Goal: Contribute content: Contribute content

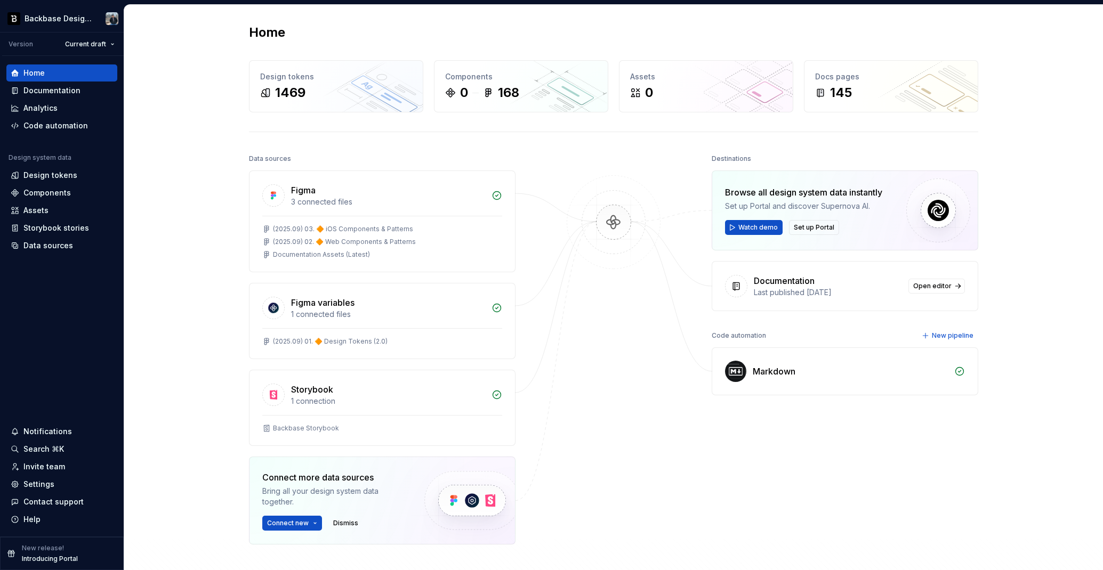
drag, startPoint x: 184, startPoint y: 138, endPoint x: 164, endPoint y: 138, distance: 20.3
click at [183, 138] on div "Home Design tokens 1469 Components 0 168 Assets 0 Docs pages 145 Data sources F…" at bounding box center [613, 333] width 979 height 656
click at [45, 91] on div "Documentation" at bounding box center [51, 90] width 57 height 11
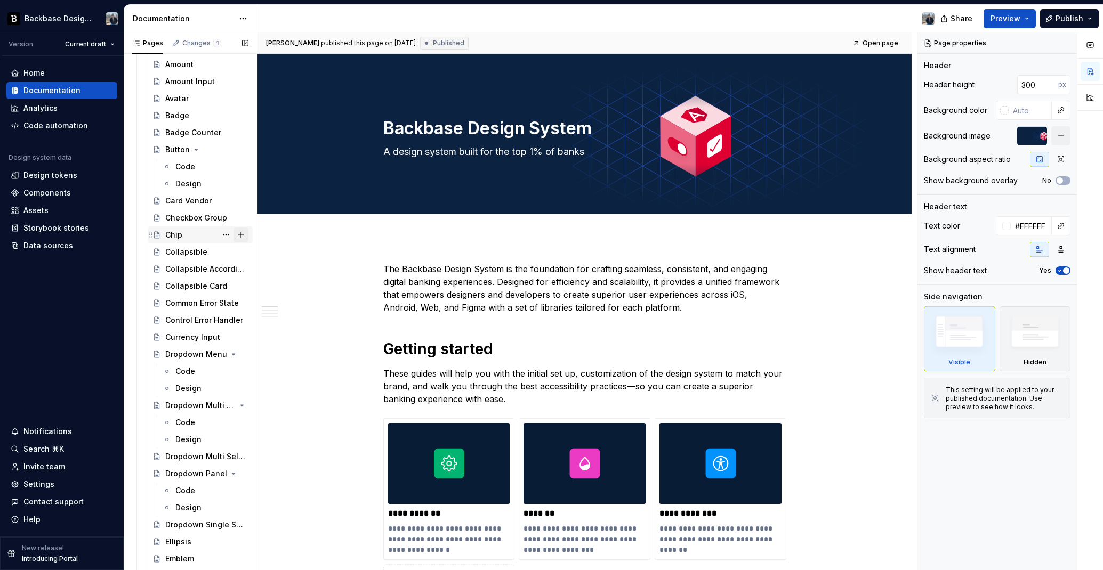
scroll to position [365, 0]
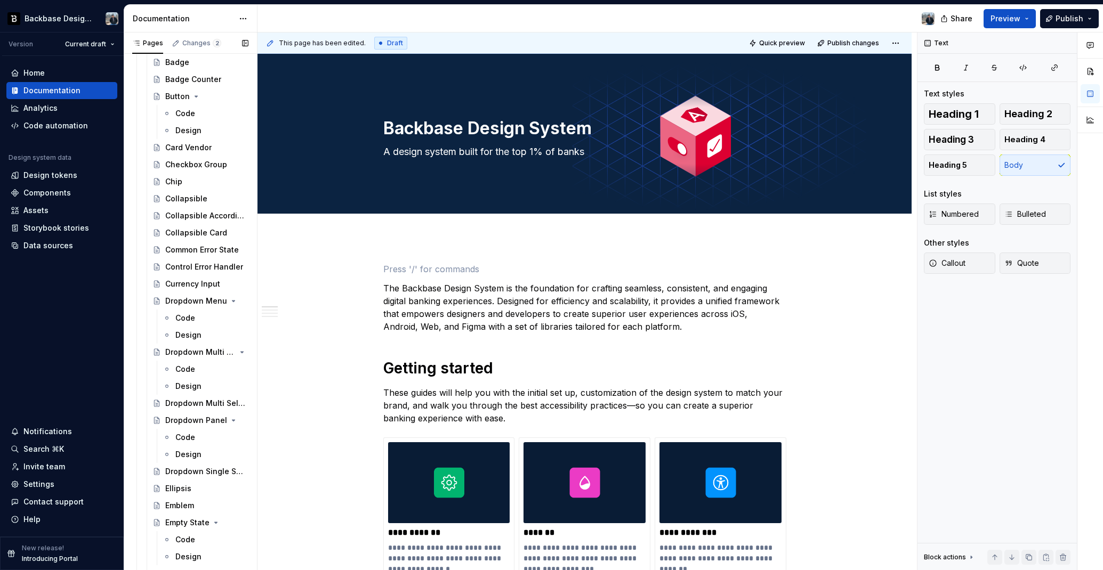
scroll to position [0, 0]
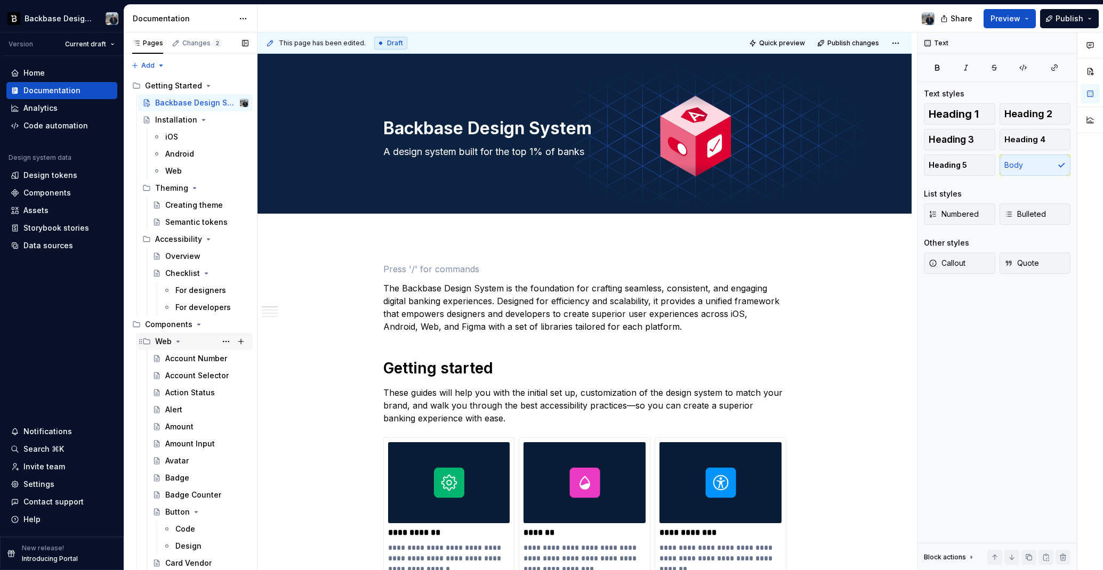
click at [174, 341] on icon "Page tree" at bounding box center [178, 341] width 9 height 9
click at [172, 357] on icon "Page tree" at bounding box center [174, 358] width 9 height 9
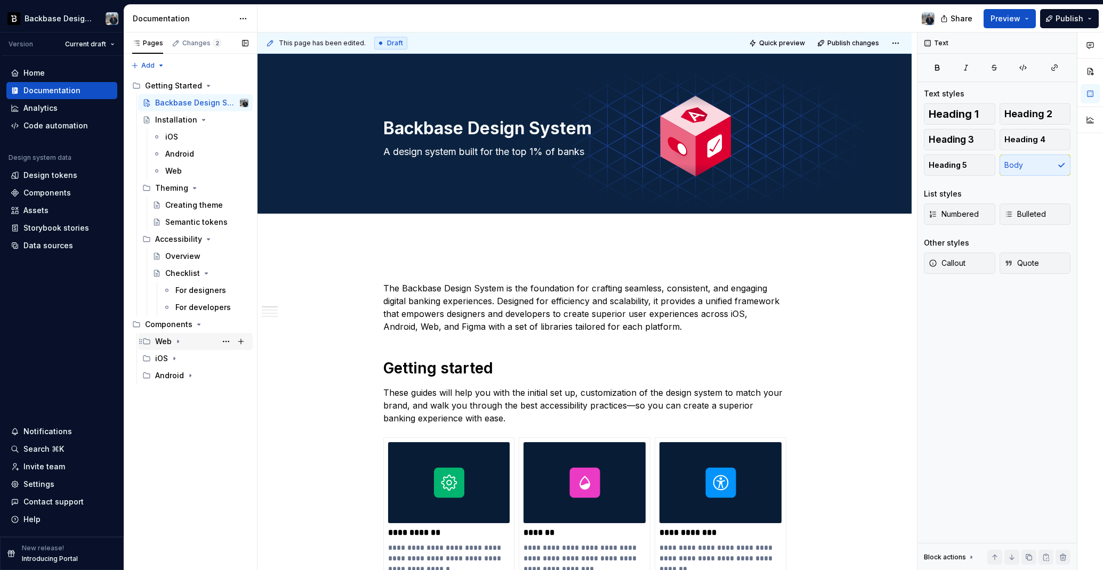
click at [168, 346] on div "Web" at bounding box center [163, 341] width 17 height 11
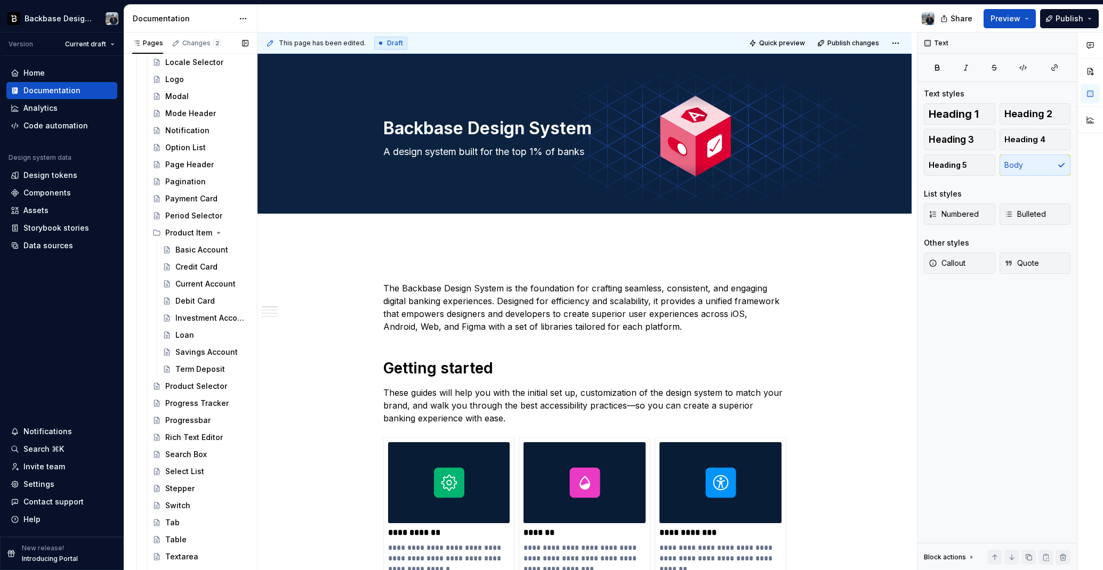
scroll to position [1739, 0]
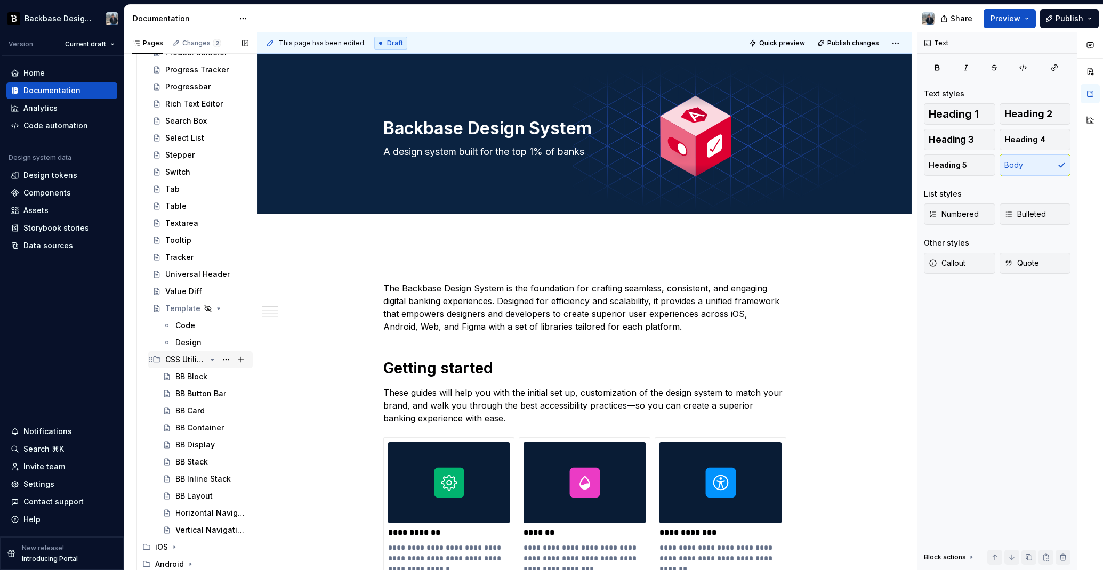
click at [213, 362] on icon "Page tree" at bounding box center [212, 360] width 9 height 9
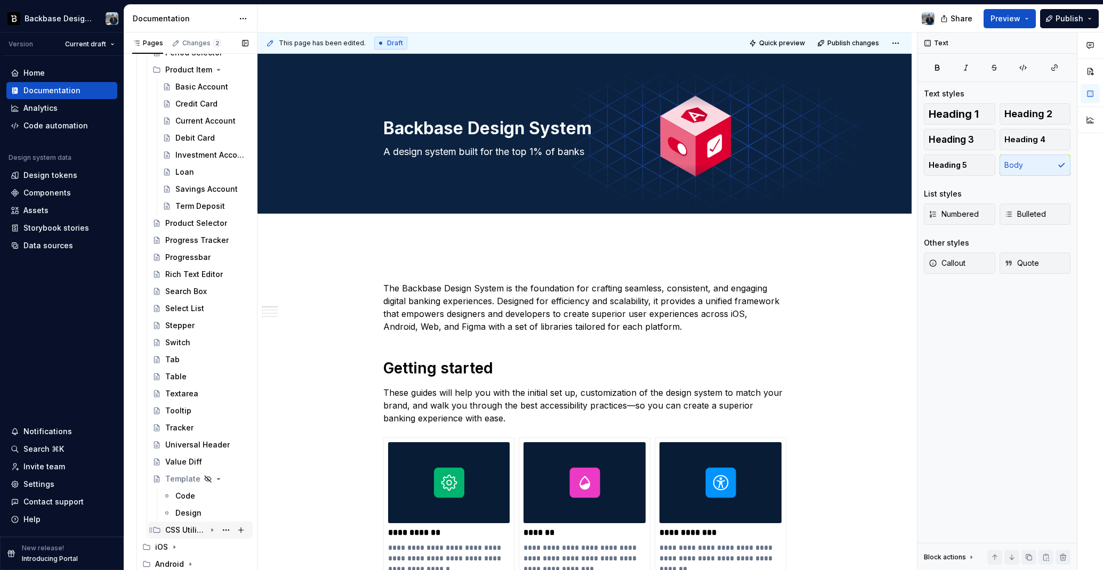
scroll to position [1568, 0]
click at [202, 510] on div "CSS Utilities" at bounding box center [185, 530] width 41 height 11
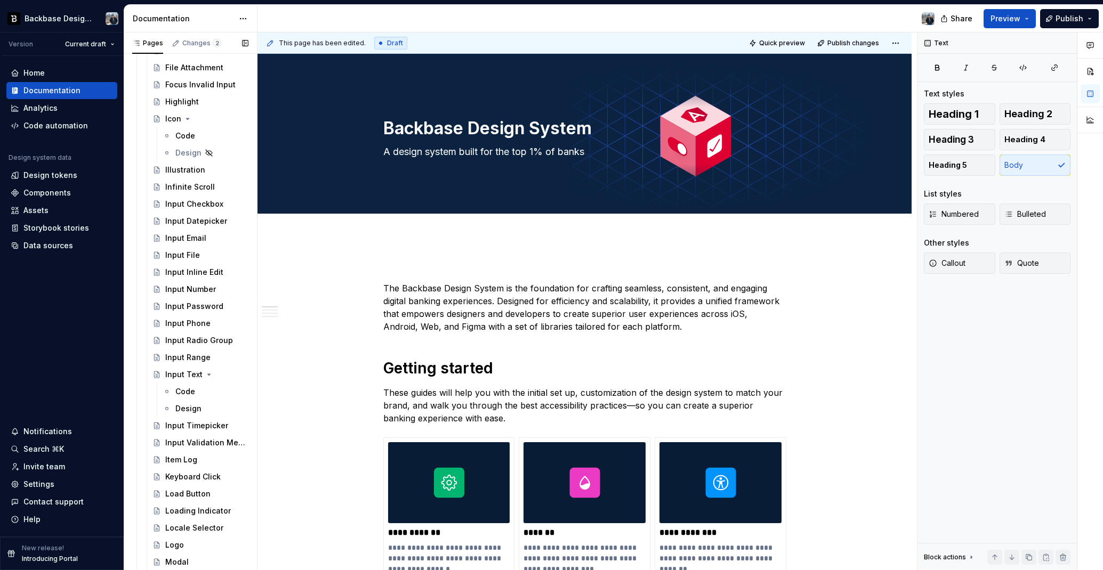
scroll to position [0, 0]
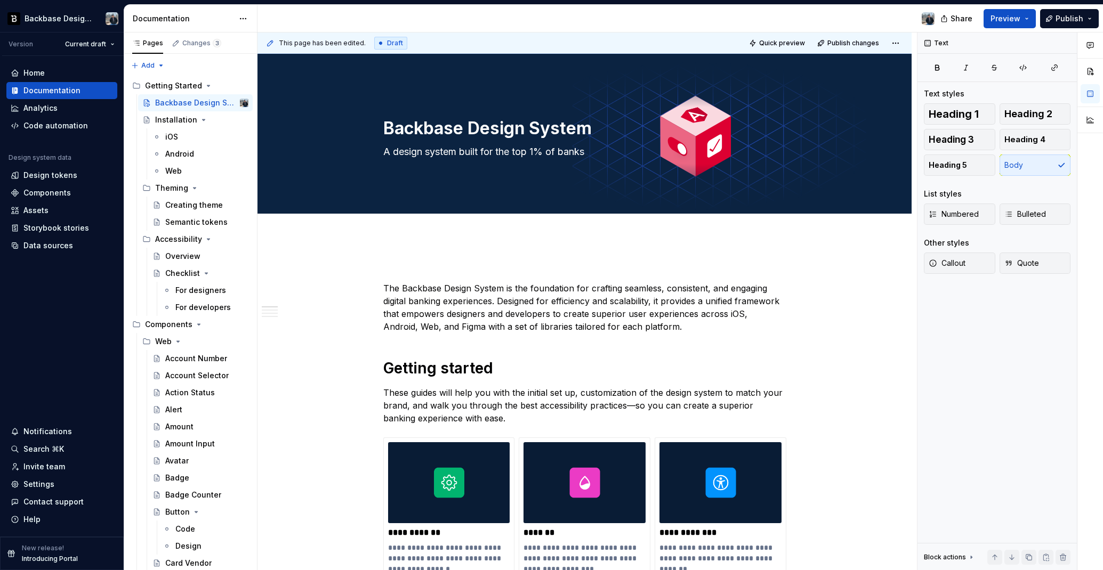
type textarea "*"
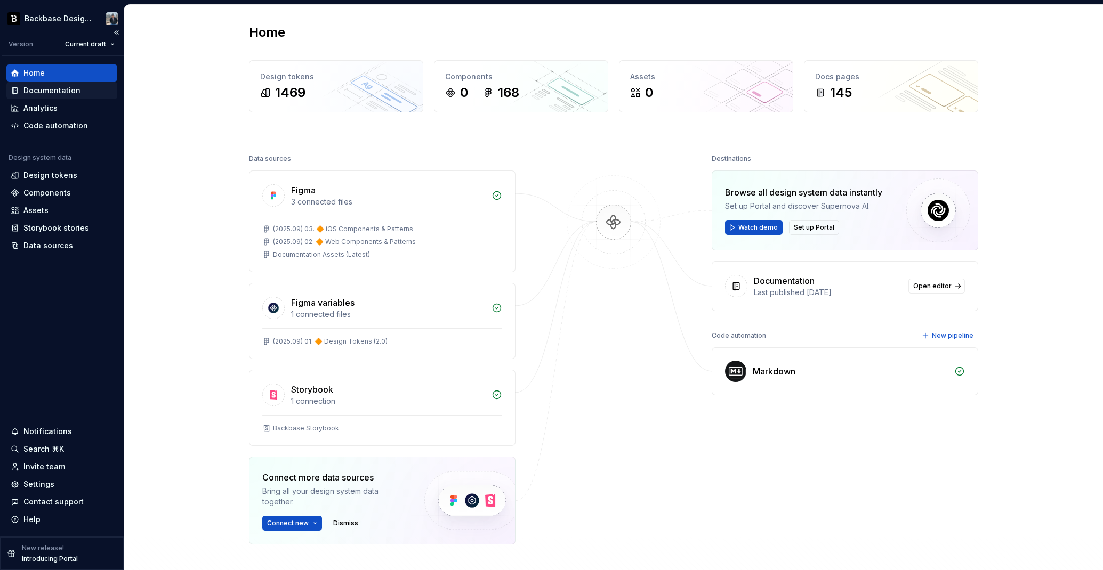
click at [59, 87] on div "Documentation" at bounding box center [51, 90] width 57 height 11
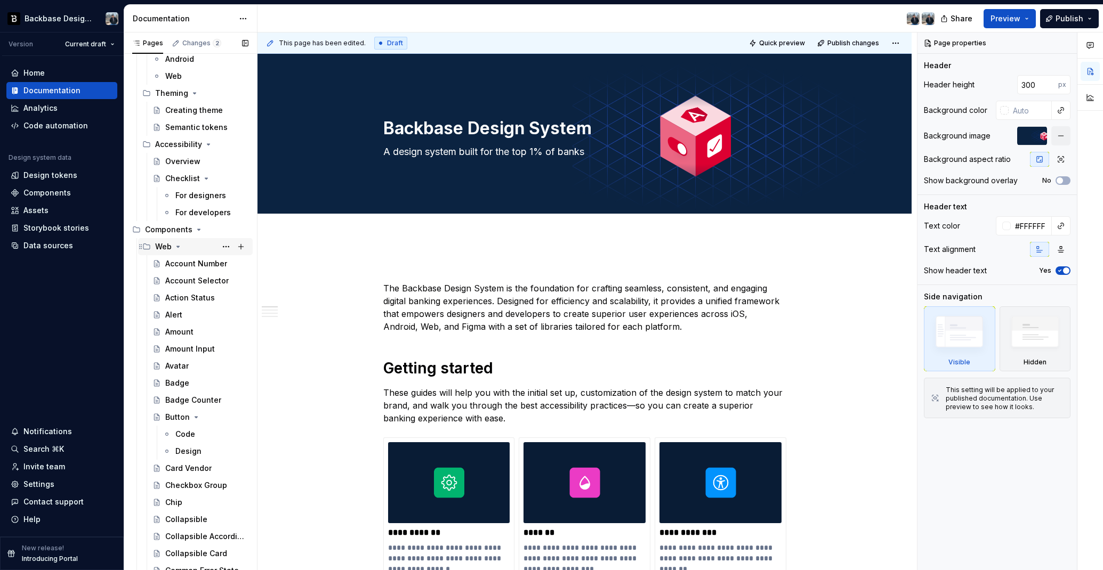
scroll to position [94, 0]
click at [174, 249] on icon "Page tree" at bounding box center [178, 247] width 9 height 9
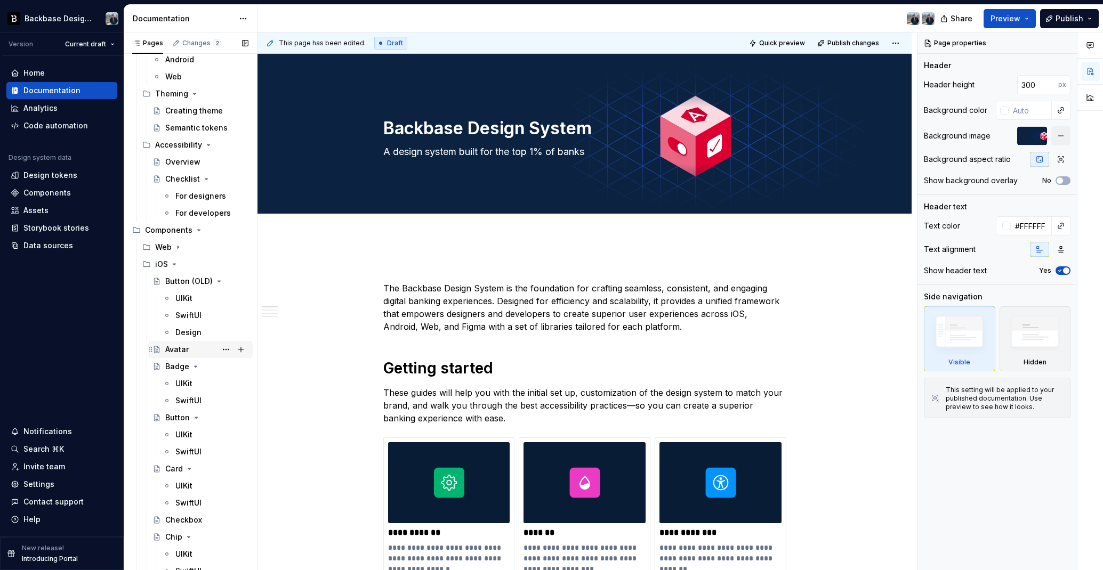
click at [181, 354] on div "Avatar" at bounding box center [176, 349] width 23 height 11
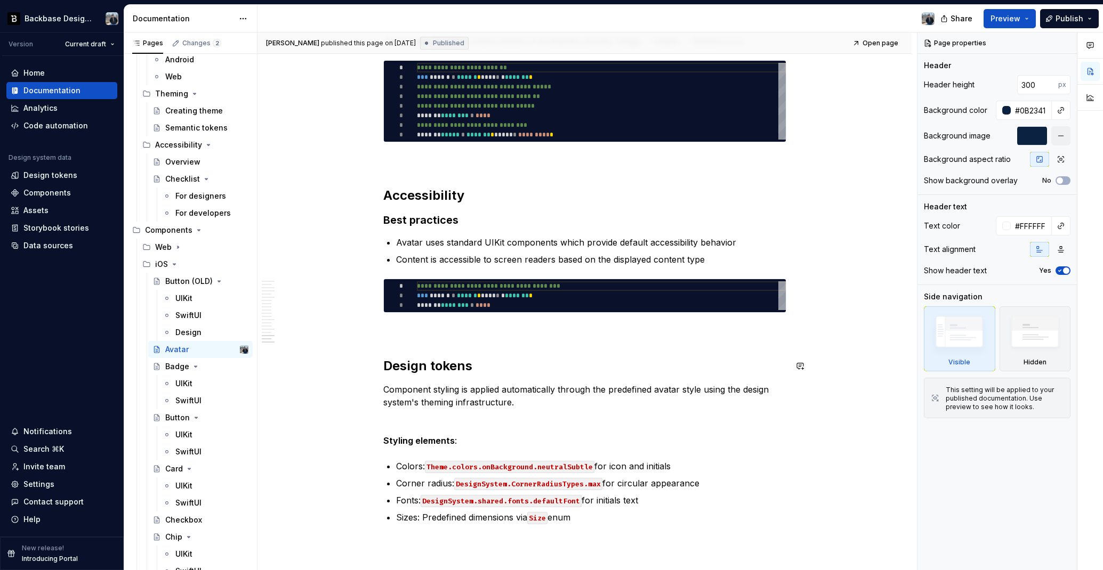
scroll to position [2639, 0]
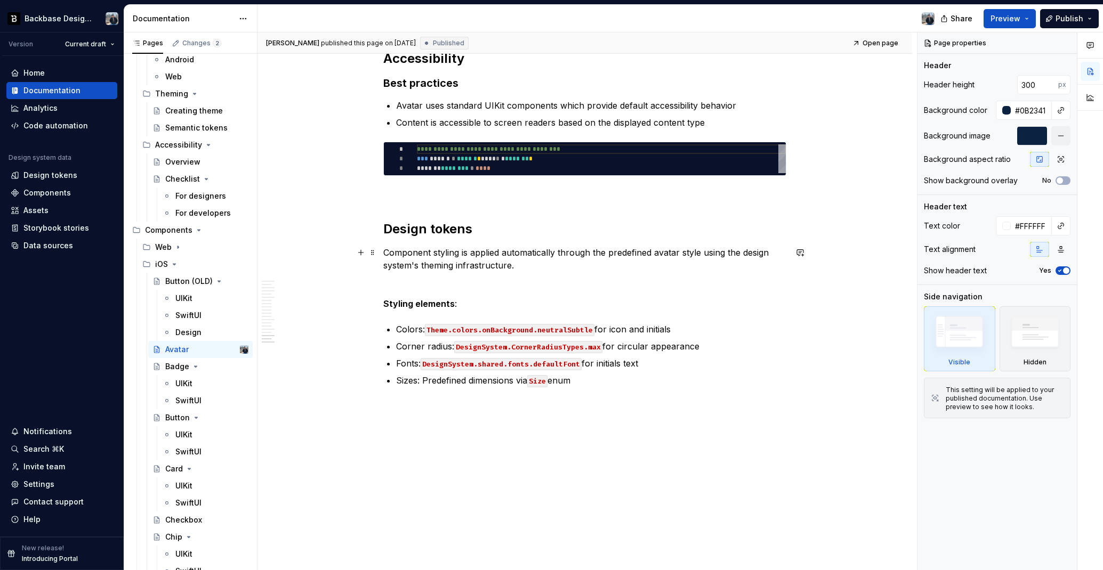
type textarea "*"
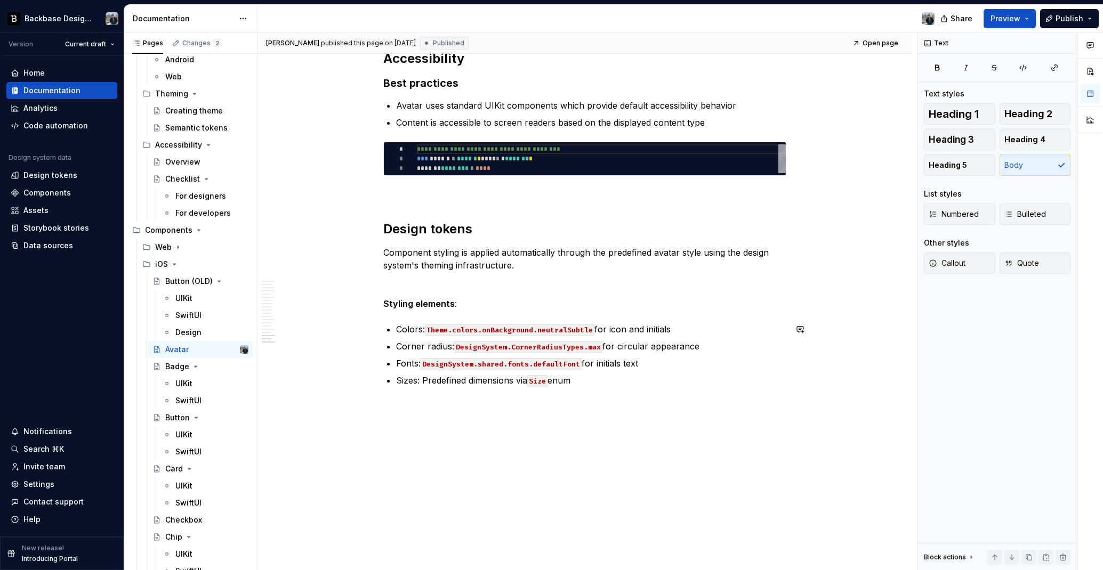
click at [393, 407] on div "**********" at bounding box center [586, 302] width 659 height 538
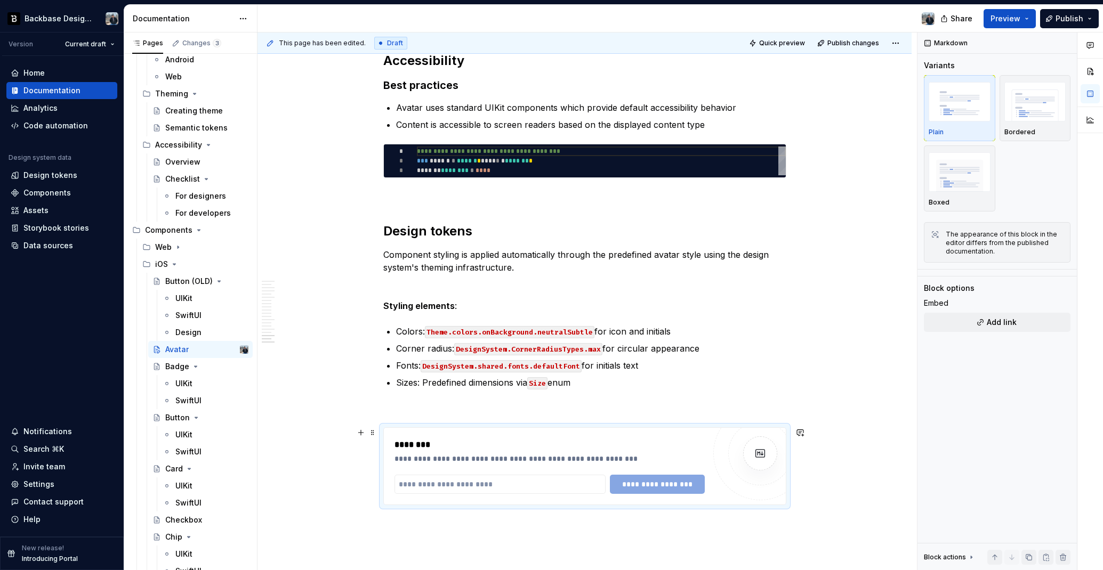
click at [518, 463] on div "**********" at bounding box center [549, 459] width 310 height 11
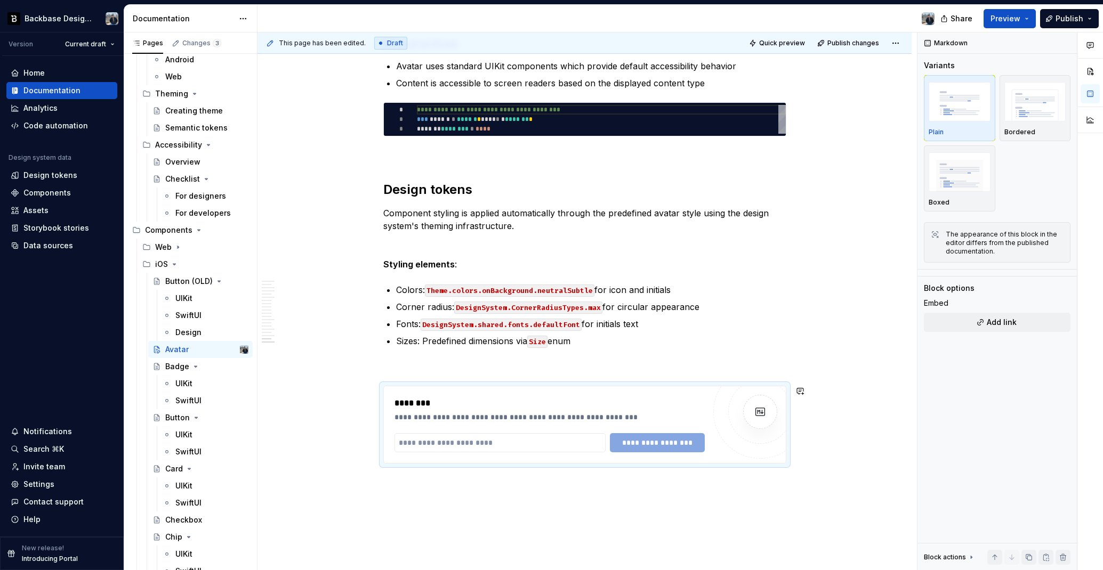
scroll to position [2683, 0]
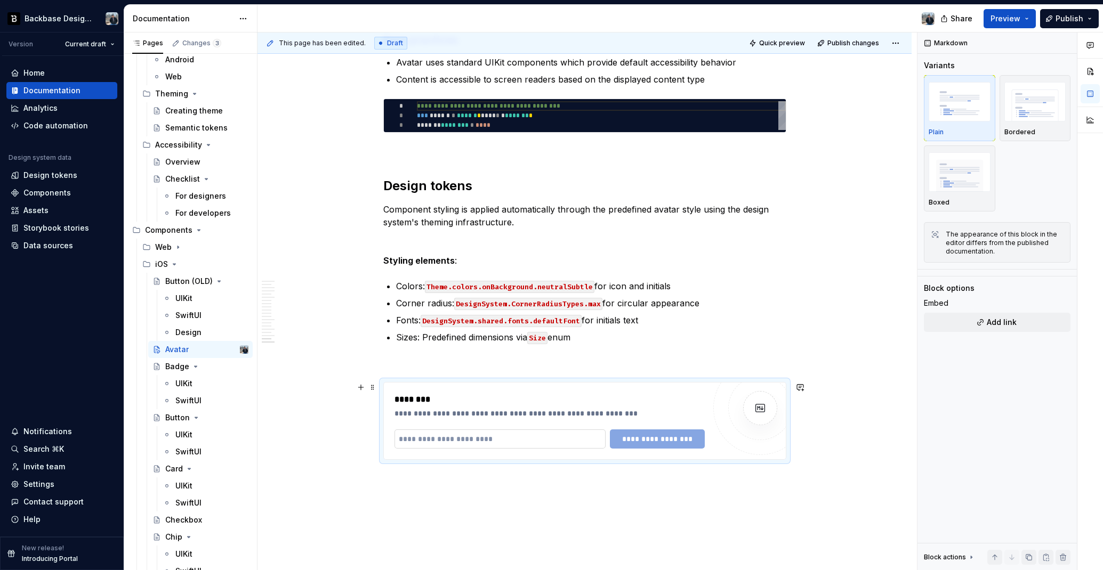
click at [529, 441] on input "text" at bounding box center [499, 439] width 211 height 19
click at [416, 440] on input "text" at bounding box center [499, 439] width 211 height 19
type textarea "*"
paste input "**********"
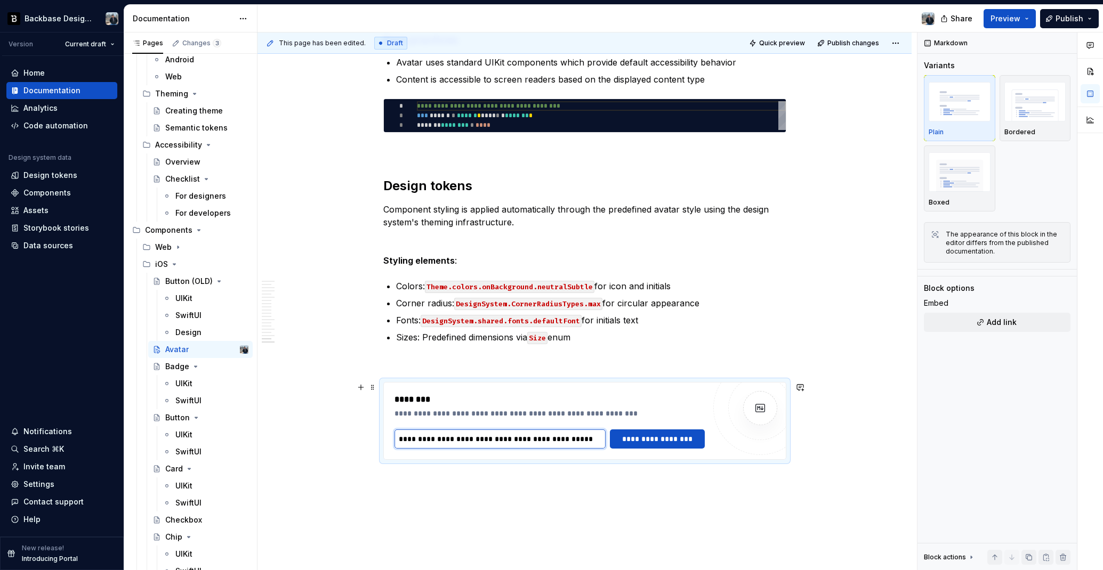
scroll to position [0, 1]
type input "**********"
click at [643, 440] on span "**********" at bounding box center [657, 439] width 81 height 11
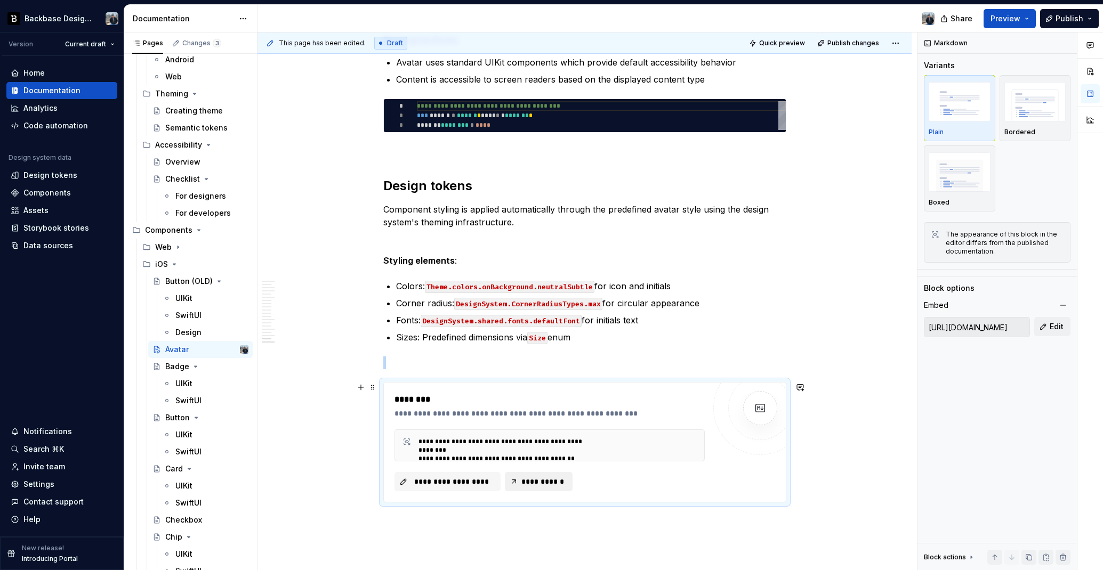
click at [529, 476] on span "**********" at bounding box center [543, 481] width 46 height 11
click at [1008, 18] on span "Preview" at bounding box center [1005, 18] width 30 height 11
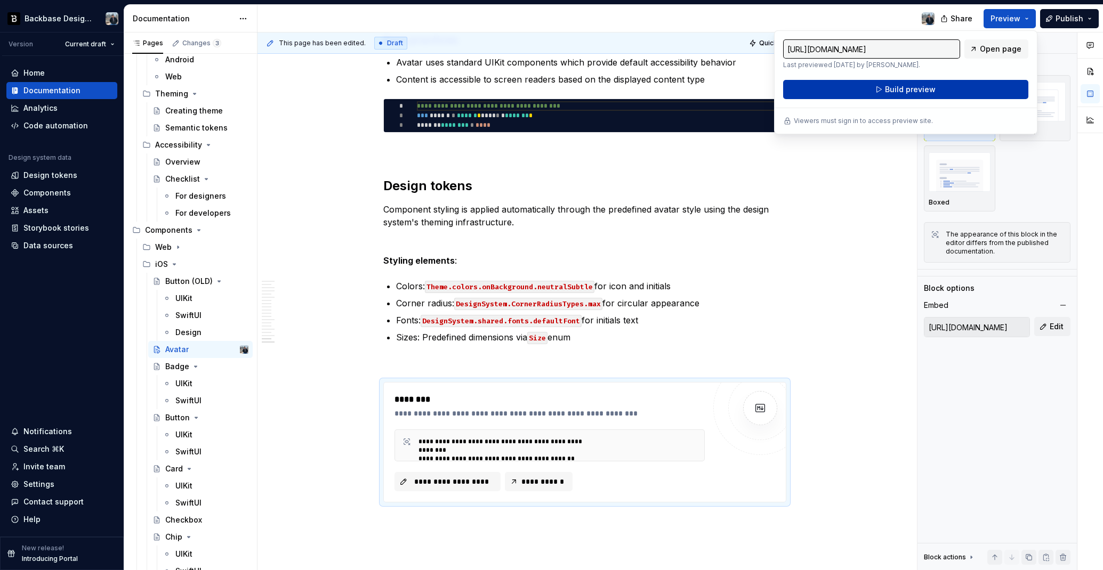
click at [929, 93] on span "Build preview" at bounding box center [910, 89] width 51 height 11
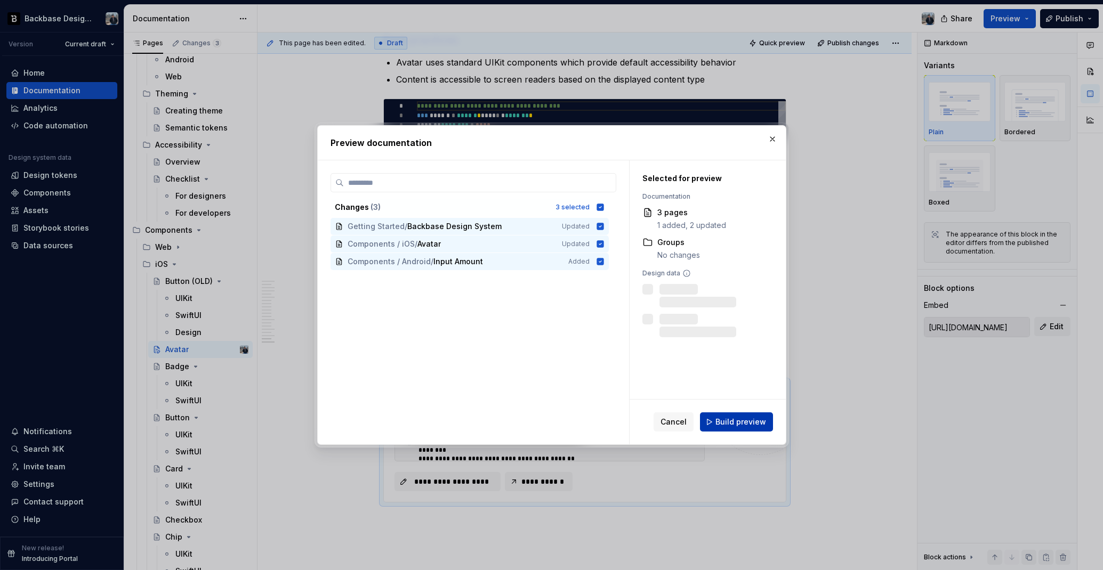
click at [724, 421] on span "Build preview" at bounding box center [740, 422] width 51 height 11
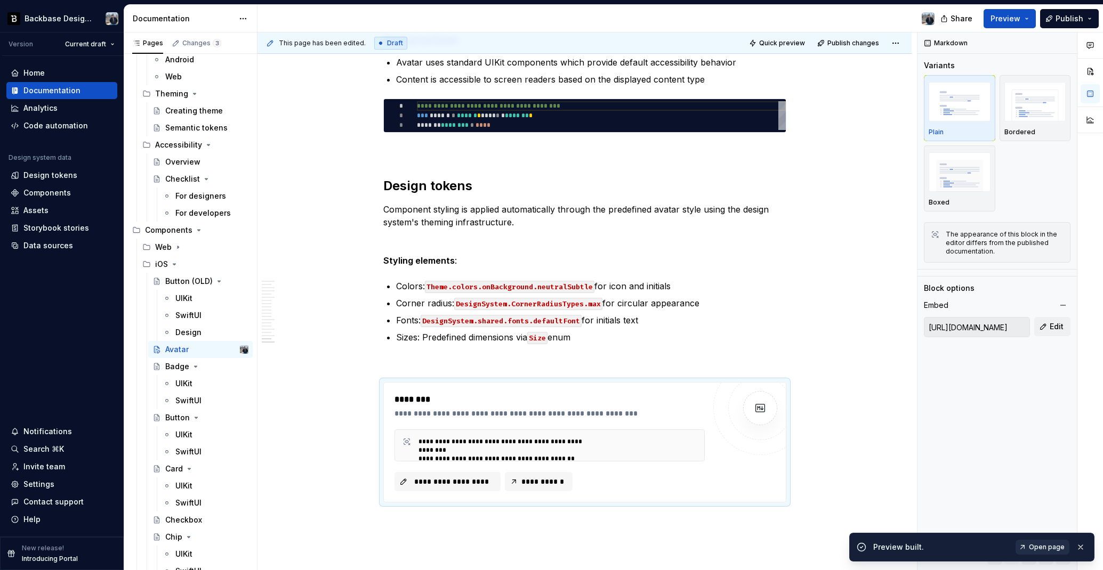
click at [1034, 548] on span "Open page" at bounding box center [1047, 547] width 36 height 9
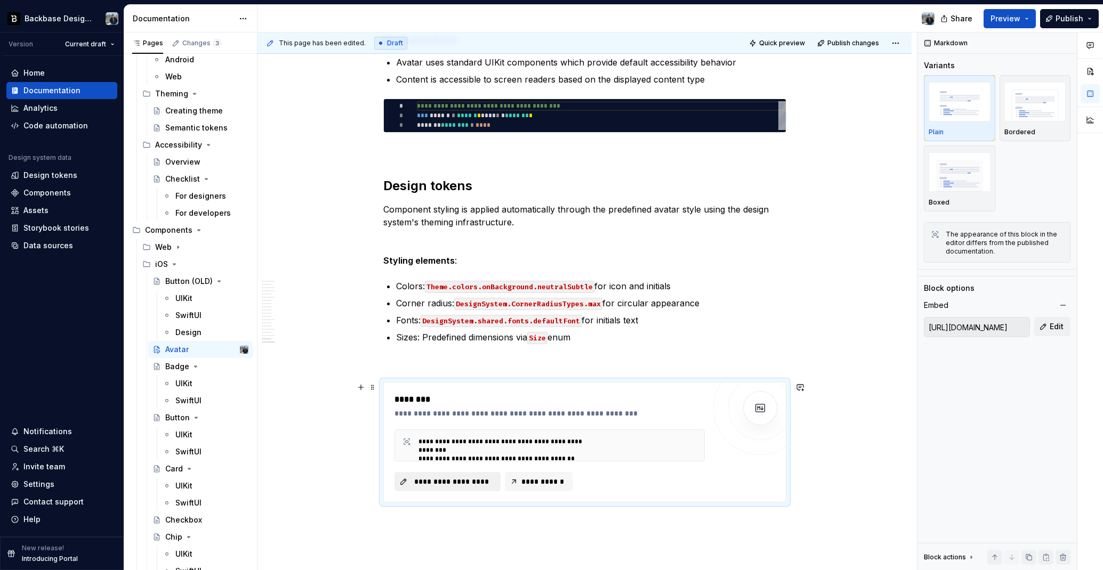
click at [485, 482] on span "**********" at bounding box center [452, 481] width 84 height 11
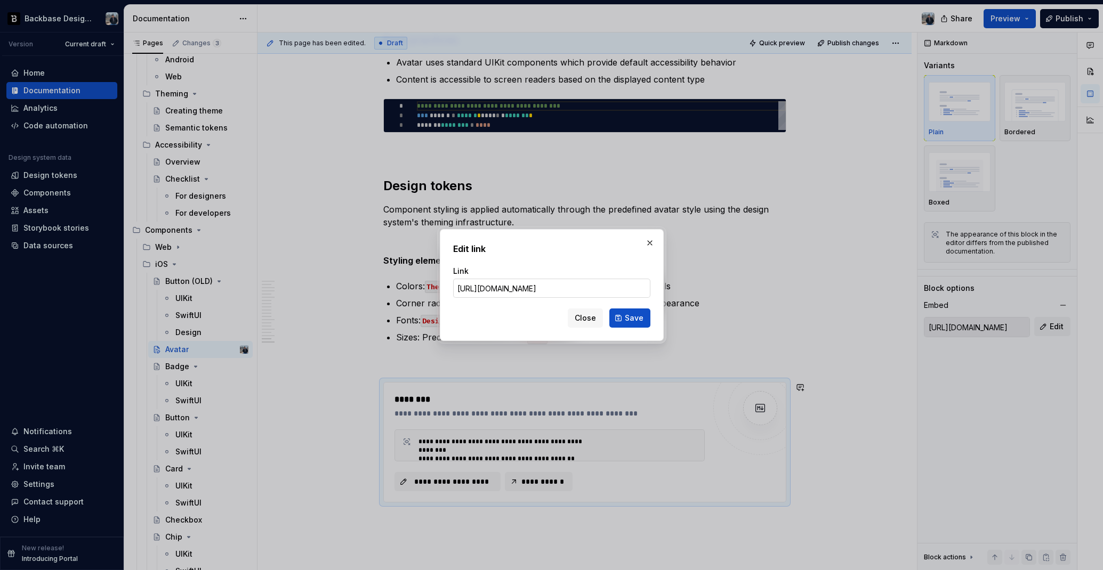
scroll to position [0, 15]
click at [547, 292] on input "https://github.com/doocs/md/blob/main/CHANGELOG.md" at bounding box center [551, 288] width 197 height 19
drag, startPoint x: 532, startPoint y: 290, endPoint x: 639, endPoint y: 290, distance: 106.6
click at [639, 290] on input "https://github.com/doocs/md/blob/main/CHANGELOG.md" at bounding box center [551, 288] width 197 height 19
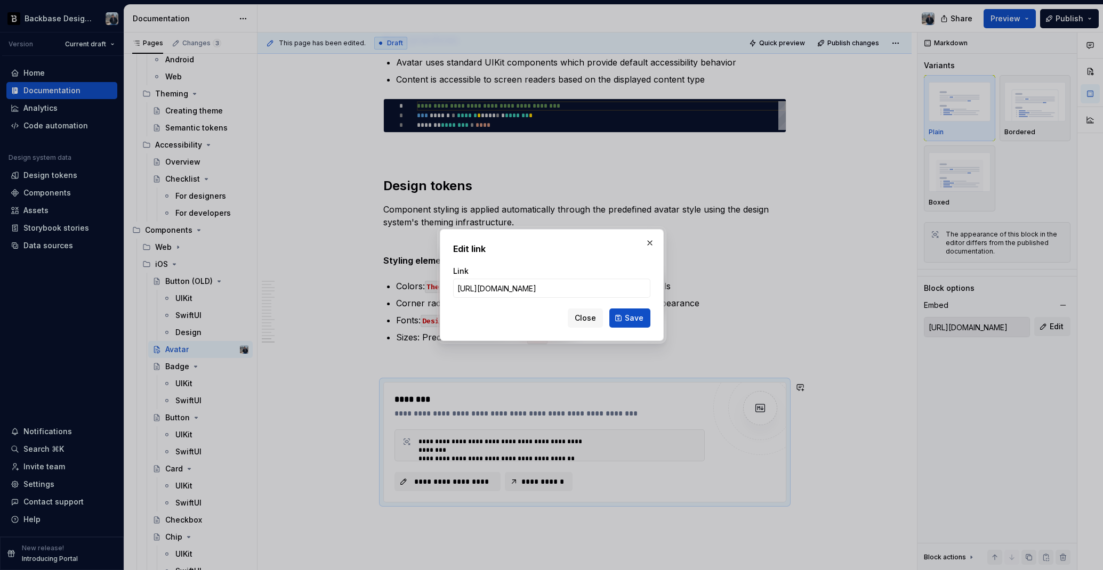
drag, startPoint x: 645, startPoint y: 289, endPoint x: 446, endPoint y: 289, distance: 199.9
click at [446, 289] on div "Edit link Link https://github.com/doocs/md/blob/main/CHANGELOG.md Close Save" at bounding box center [552, 285] width 224 height 112
click at [592, 292] on input "https://github.com/doocs/md/blob/main/CHANGELOG.md" at bounding box center [551, 288] width 197 height 19
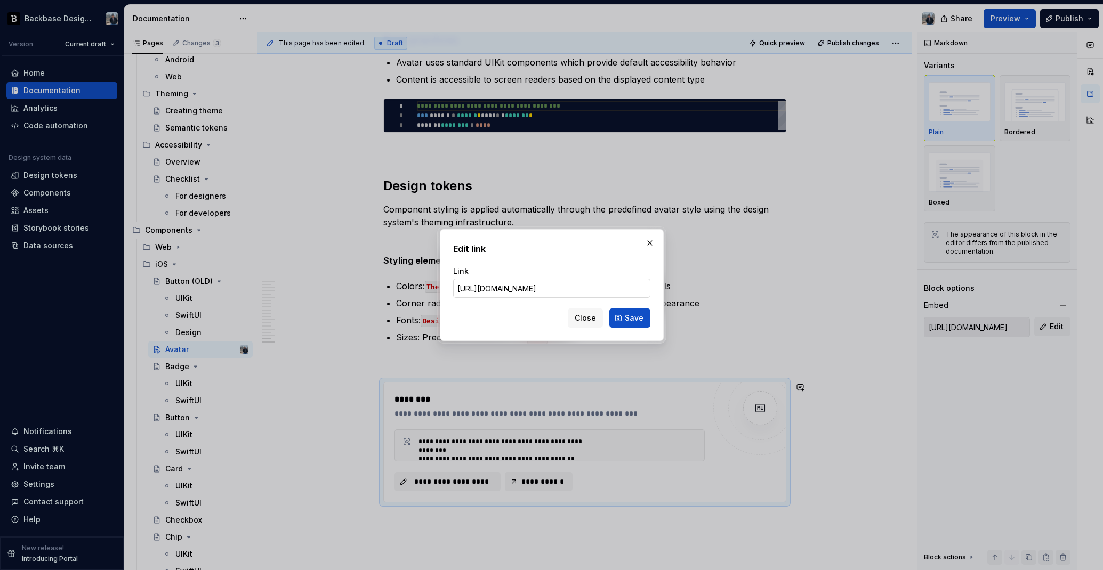
click at [605, 290] on input "https://github.com/doocs/md/blob/main/CHANGELOG.md" at bounding box center [551, 288] width 197 height 19
click at [602, 290] on input "https://github.com/doocs/md/blob/main/CHANGELOG.md" at bounding box center [551, 288] width 197 height 19
click at [650, 245] on button "button" at bounding box center [649, 243] width 15 height 15
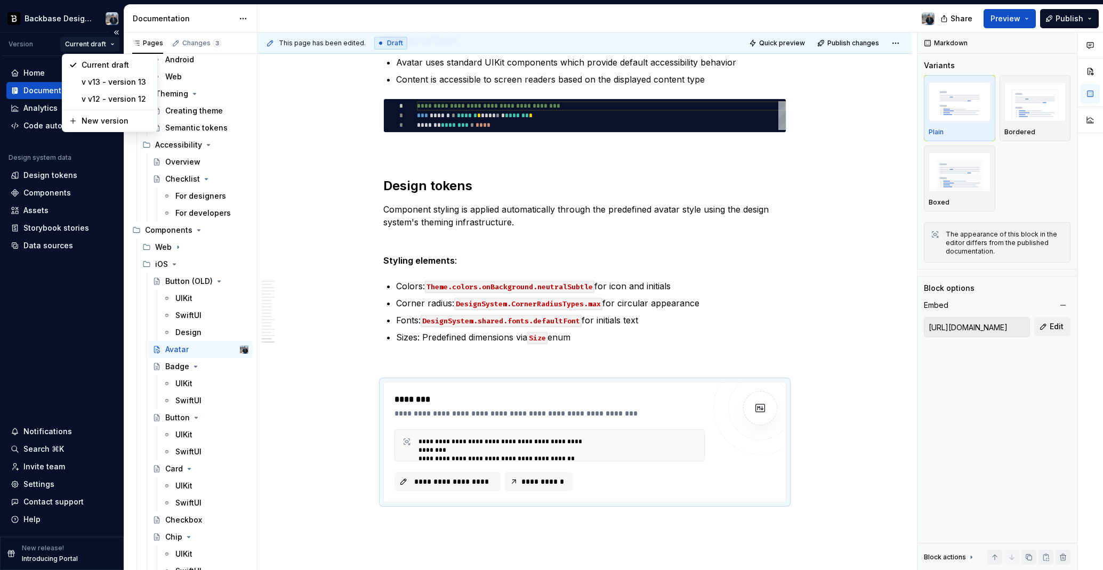
click at [99, 45] on html "Backbase Design System Version Current draft Home Documentation Analytics Code …" at bounding box center [551, 285] width 1103 height 570
type textarea "*"
